Goal: Use online tool/utility: Utilize a website feature to perform a specific function

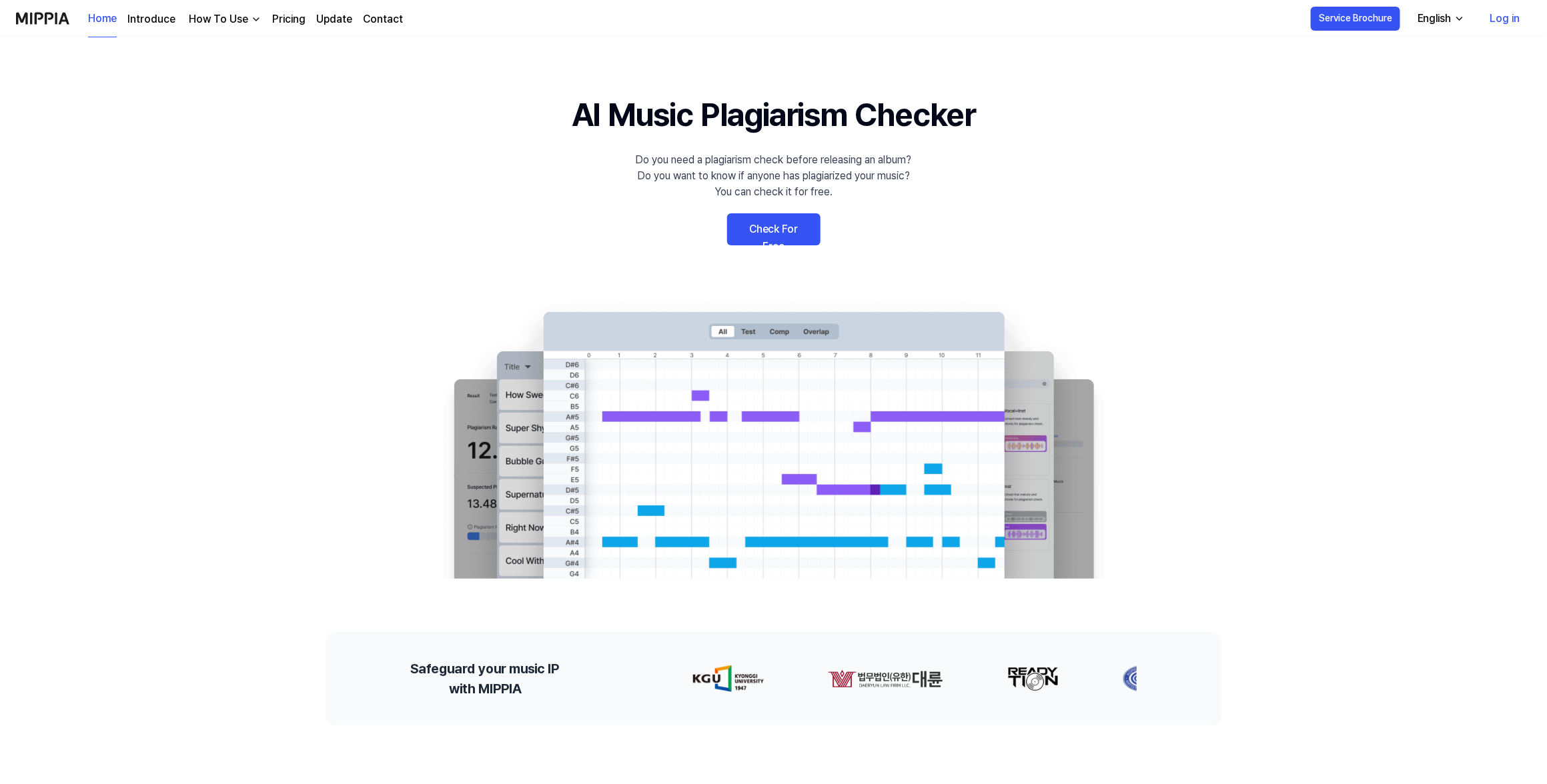
click at [1511, 23] on link "Log in" at bounding box center [1505, 19] width 51 height 37
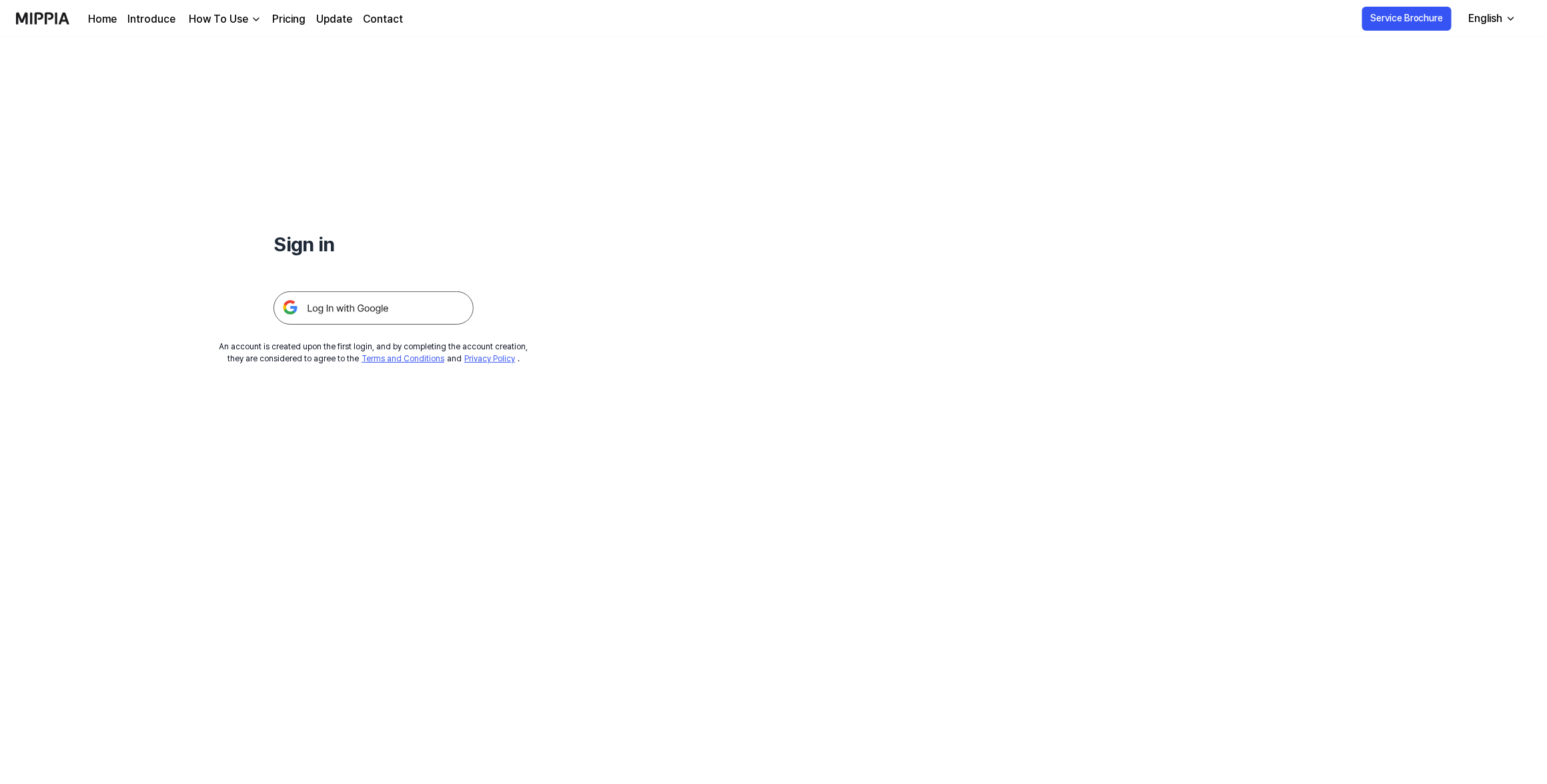
click at [389, 304] on img at bounding box center [373, 308] width 200 height 33
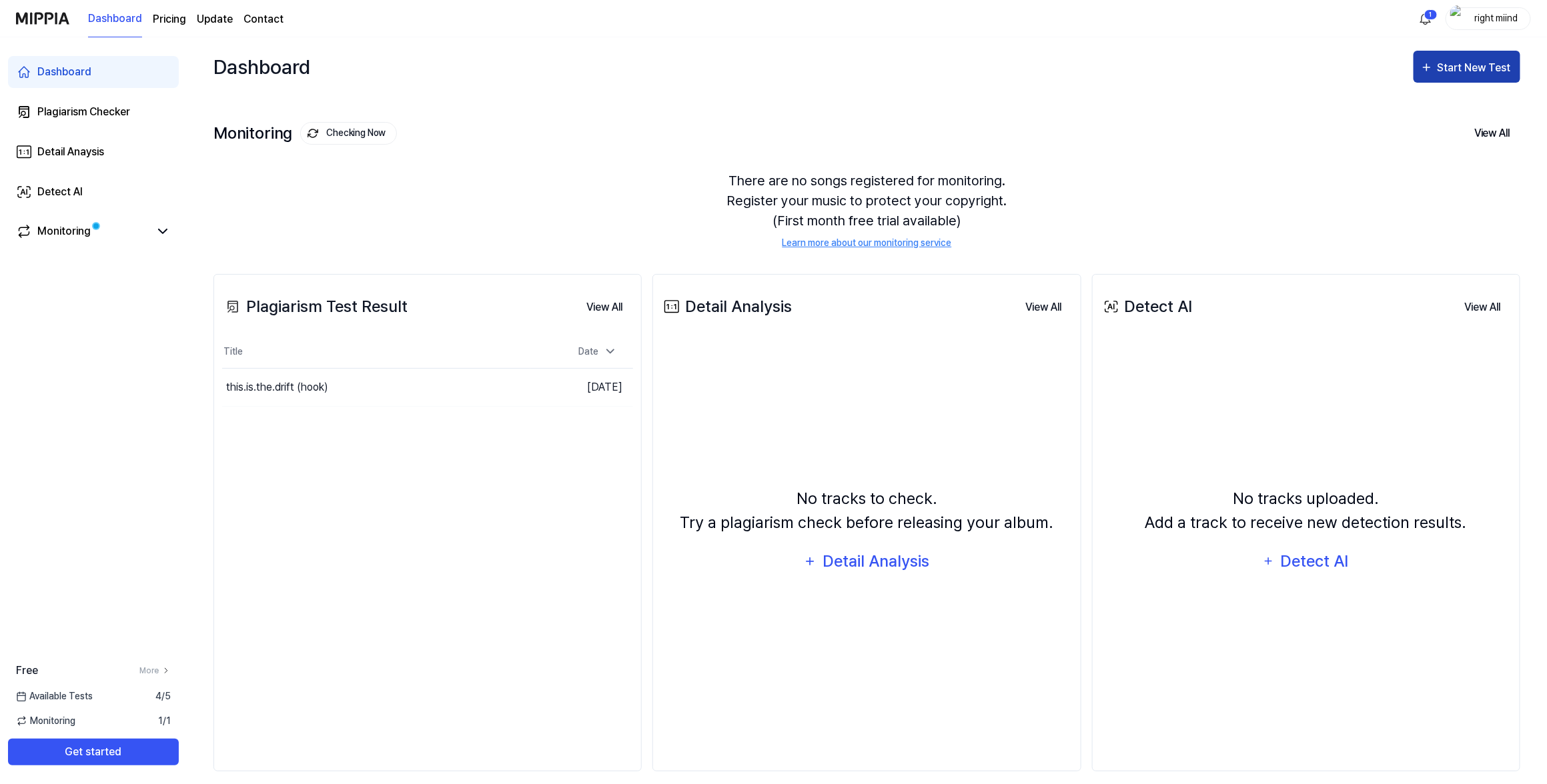
click at [1449, 79] on button "Start New Test" at bounding box center [1466, 67] width 106 height 32
click at [1460, 73] on div "Start New Test" at bounding box center [1475, 68] width 76 height 18
click at [1461, 67] on div "Start New Test" at bounding box center [1475, 68] width 76 height 18
click at [1449, 106] on div "Plagiarism test" at bounding box center [1451, 109] width 116 height 18
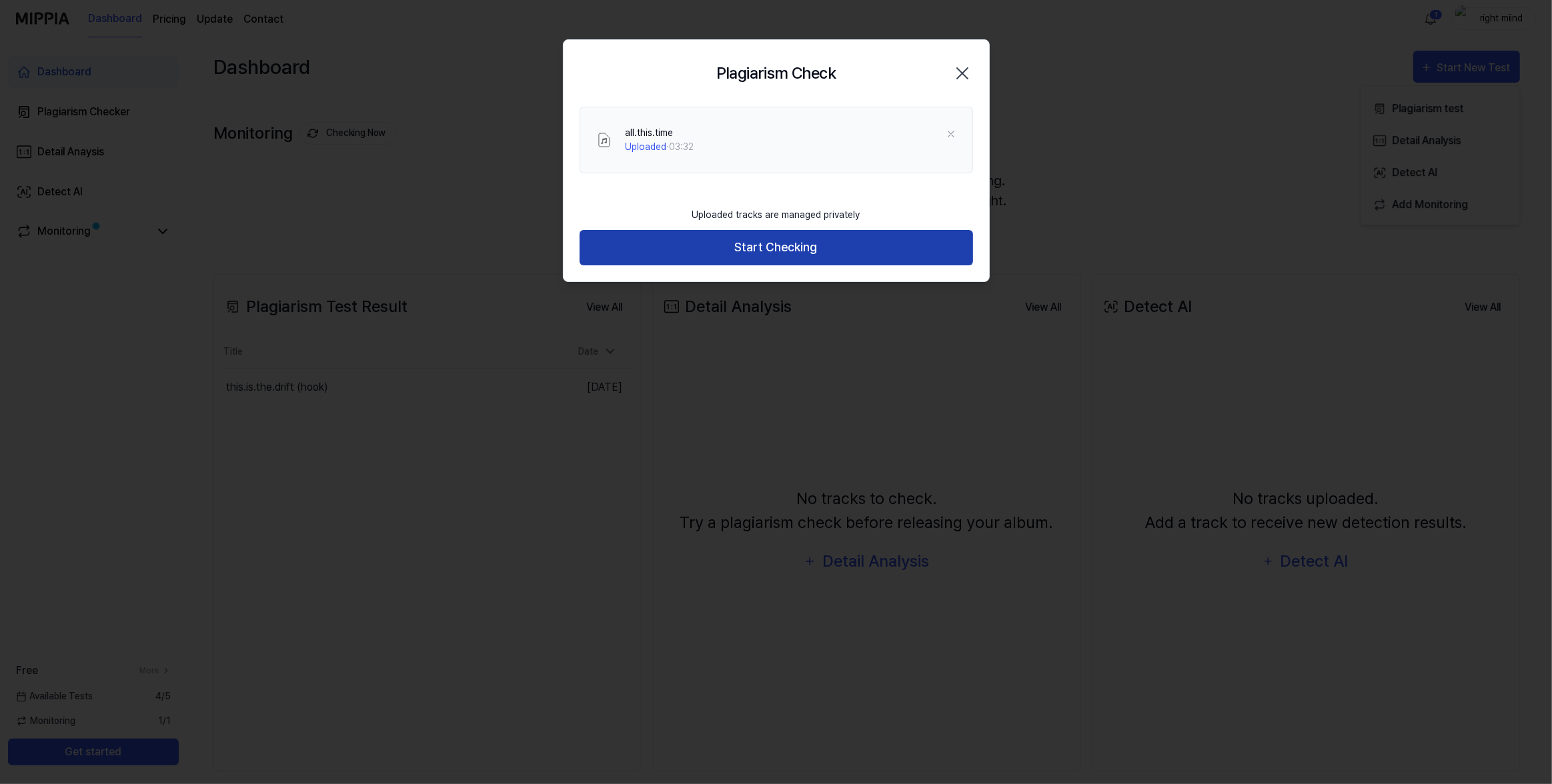
click at [805, 254] on button "Start Checking" at bounding box center [776, 248] width 394 height 35
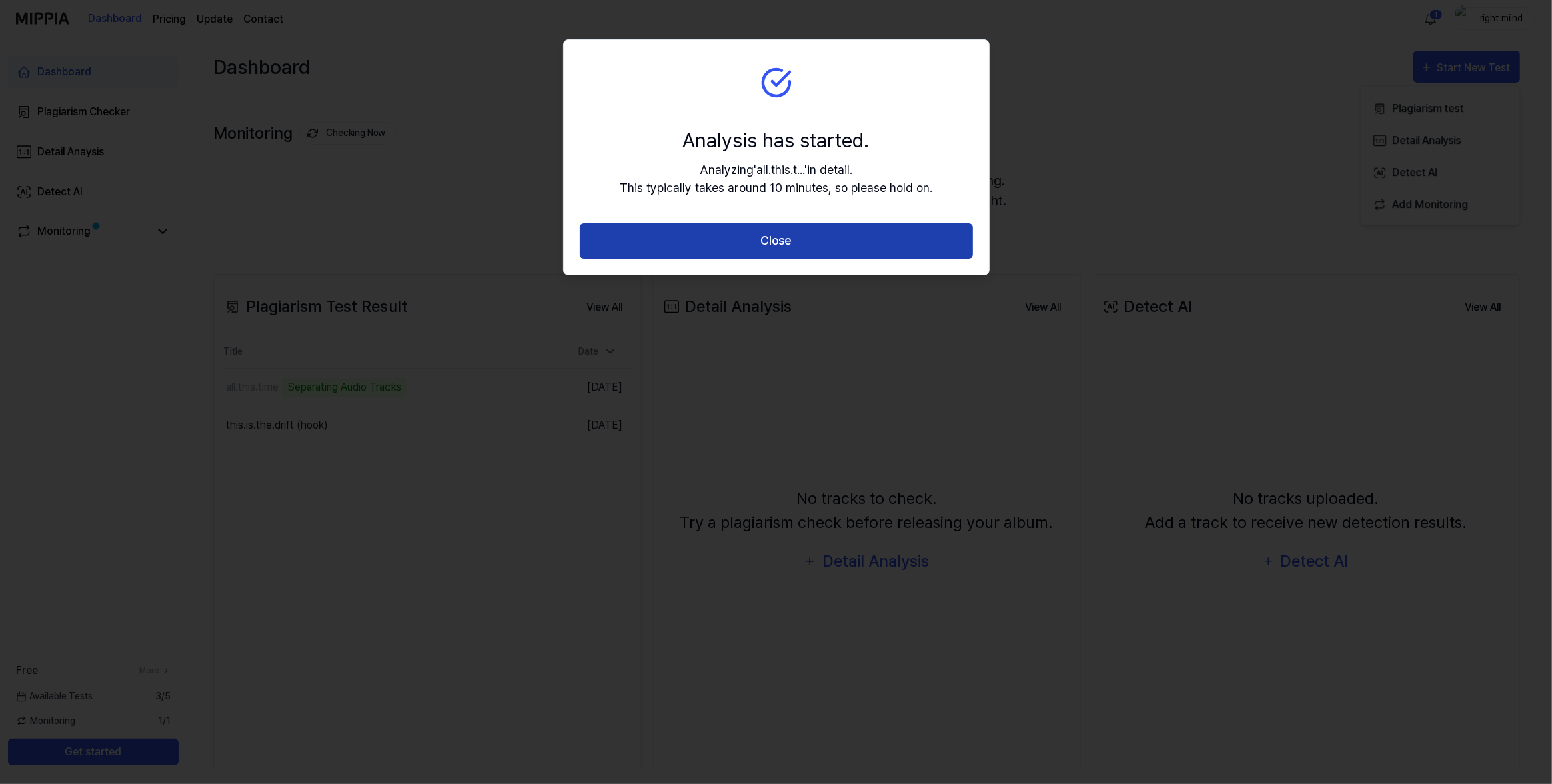
click at [845, 228] on button "Close" at bounding box center [776, 241] width 394 height 35
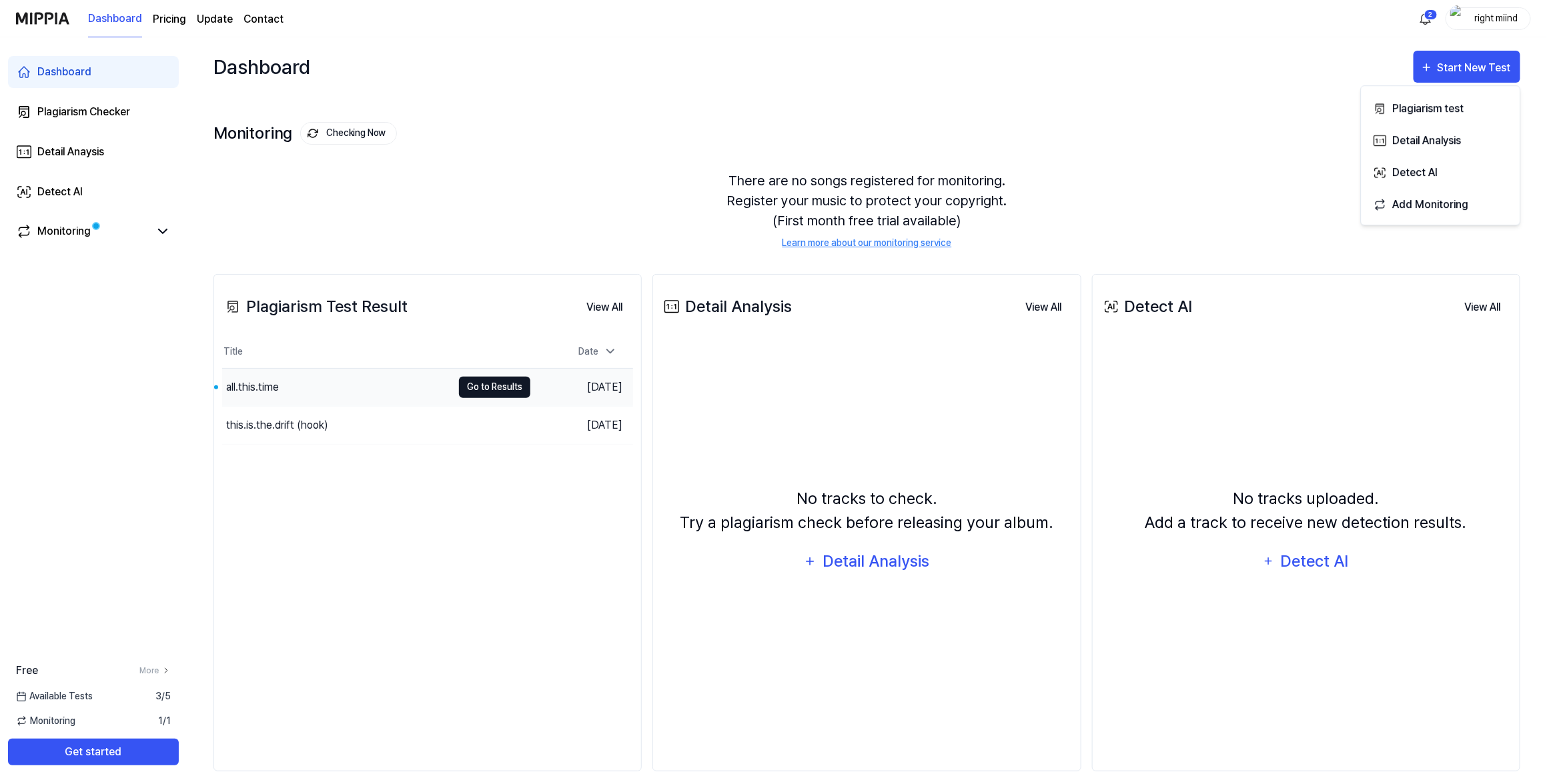
click at [510, 386] on button "Go to Results" at bounding box center [494, 388] width 72 height 22
